Goal: Find specific page/section: Find specific page/section

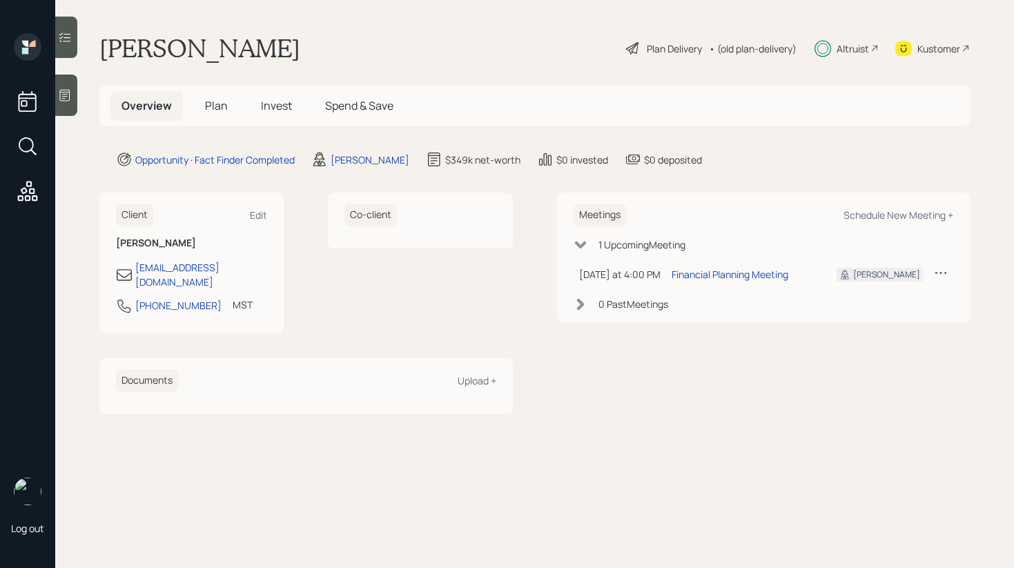
click at [213, 106] on span "Plan" at bounding box center [216, 105] width 23 height 15
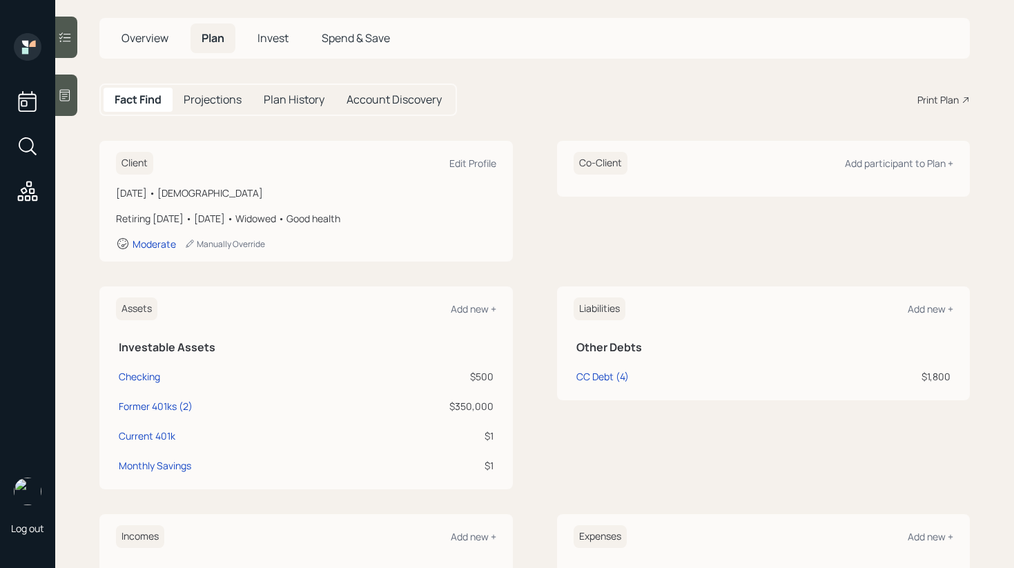
scroll to position [255, 0]
